Goal: Transaction & Acquisition: Book appointment/travel/reservation

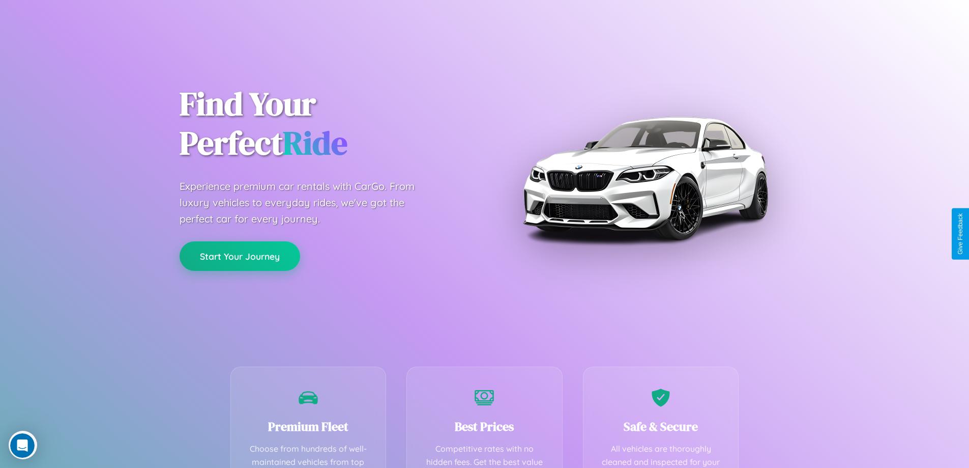
click at [240, 256] on button "Start Your Journey" at bounding box center [240, 256] width 121 height 30
click at [240, 255] on button "Start Your Journey" at bounding box center [240, 256] width 121 height 30
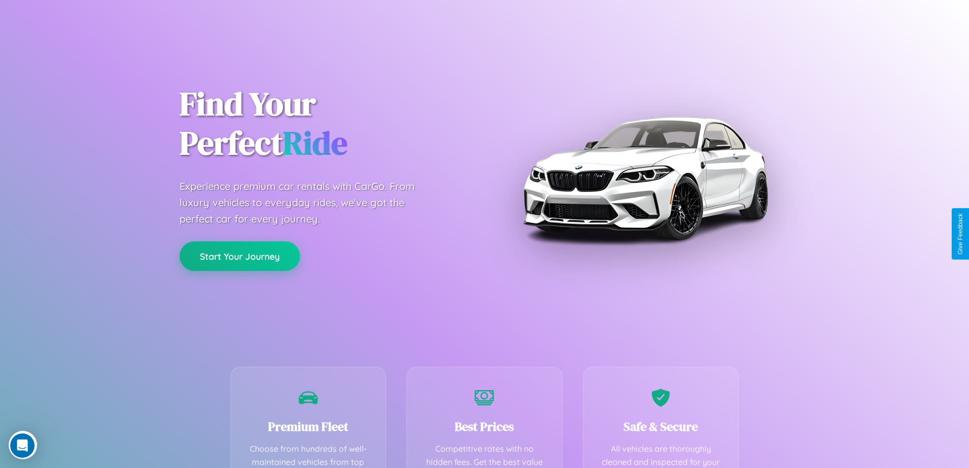
click at [240, 255] on button "Start Your Journey" at bounding box center [240, 256] width 121 height 30
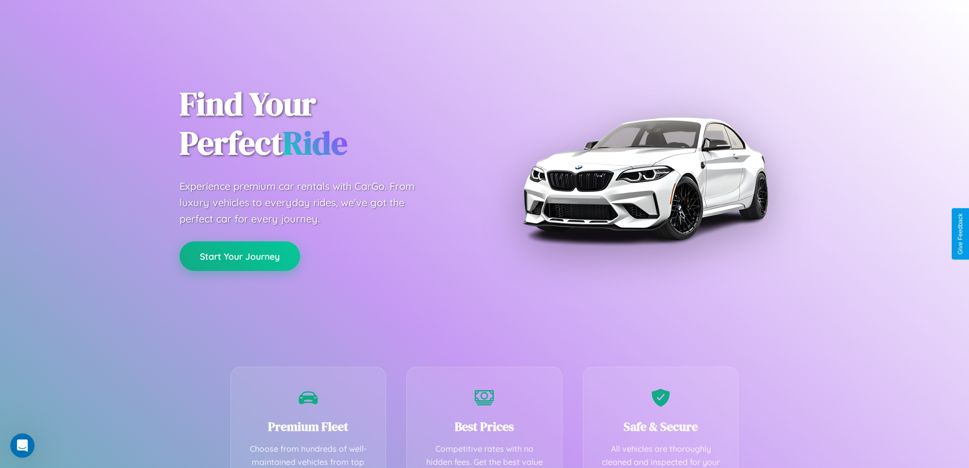
click at [240, 255] on button "Start Your Journey" at bounding box center [240, 256] width 121 height 30
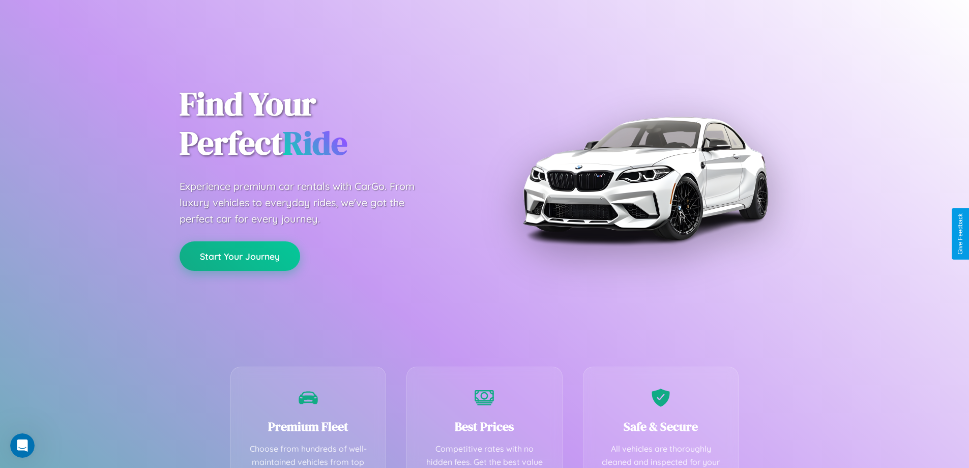
click at [240, 255] on button "Start Your Journey" at bounding box center [240, 256] width 121 height 30
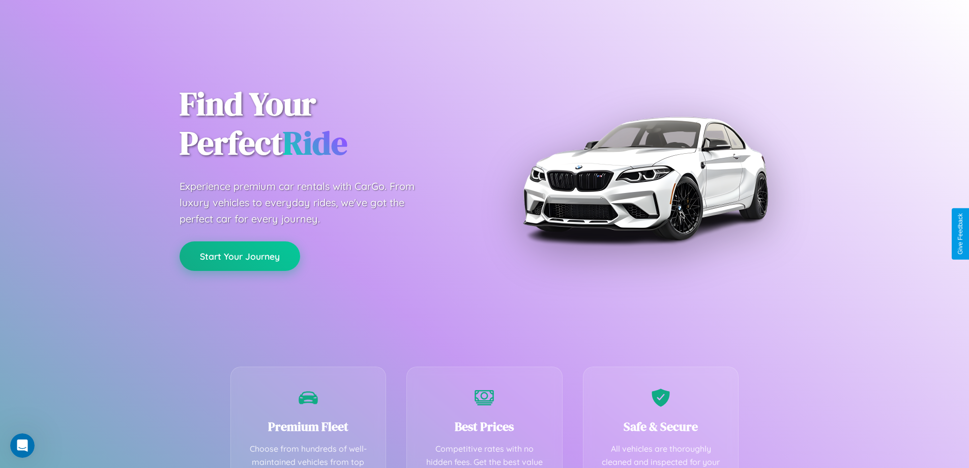
click at [240, 255] on button "Start Your Journey" at bounding box center [240, 256] width 121 height 30
